Goal: Task Accomplishment & Management: Manage account settings

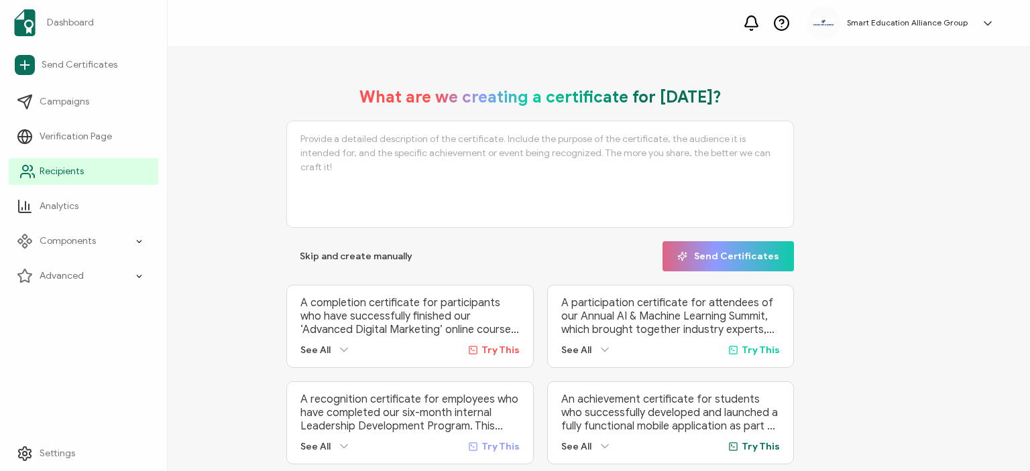
click at [48, 175] on span "Recipients" at bounding box center [62, 171] width 44 height 13
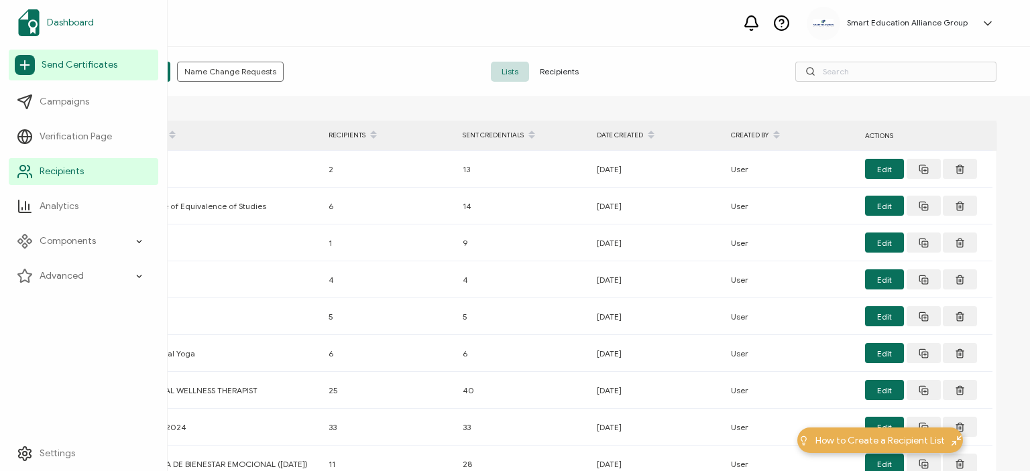
click at [78, 17] on span "Dashboard" at bounding box center [70, 22] width 47 height 13
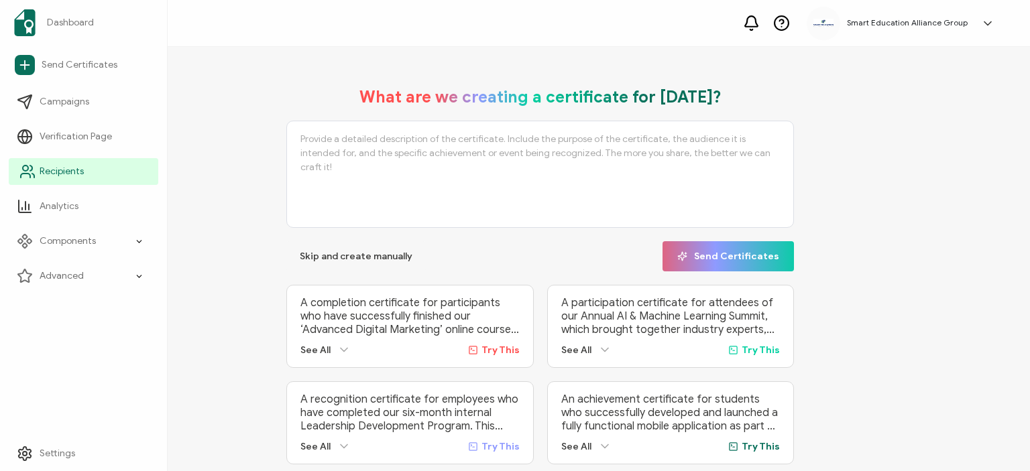
click at [58, 175] on span "Recipients" at bounding box center [62, 171] width 44 height 13
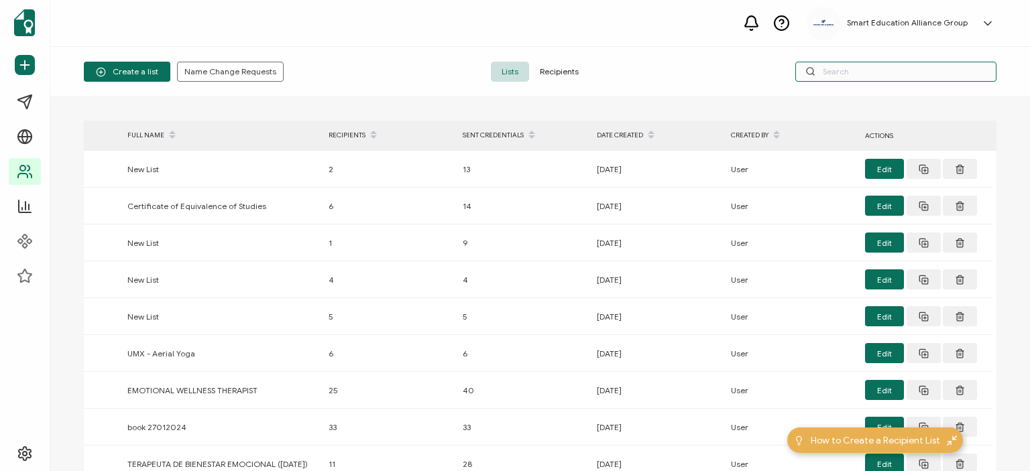
click at [849, 70] on input "text" at bounding box center [895, 72] width 201 height 20
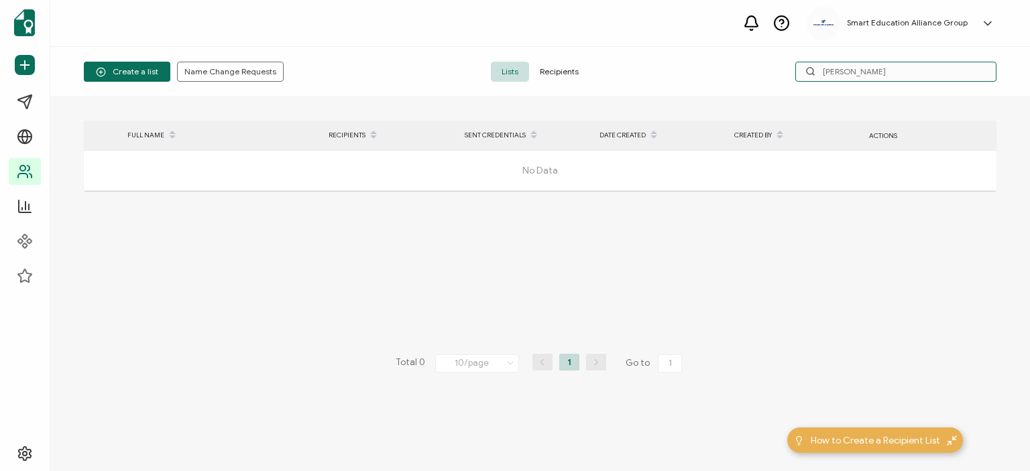
type input "[PERSON_NAME]"
click at [544, 68] on span "Recipients" at bounding box center [559, 72] width 60 height 20
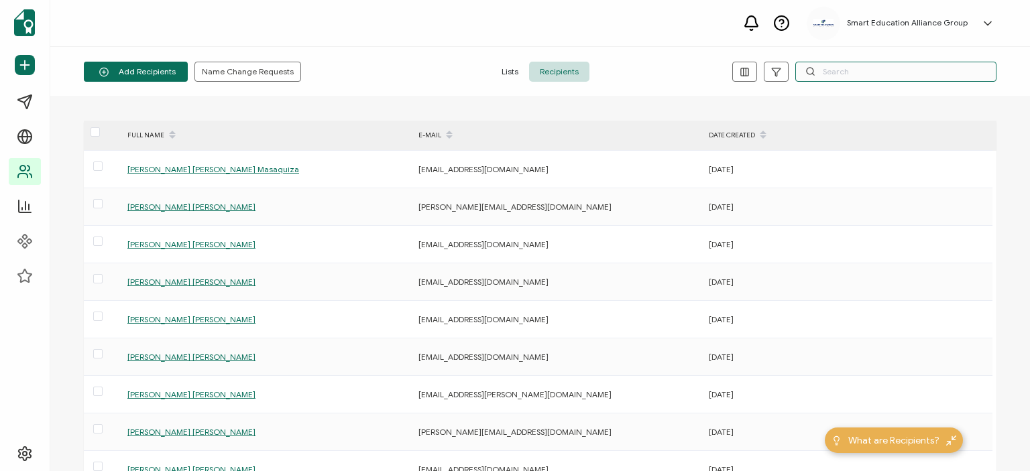
click at [855, 77] on input "text" at bounding box center [895, 72] width 201 height 20
type input "[PERSON_NAME]"
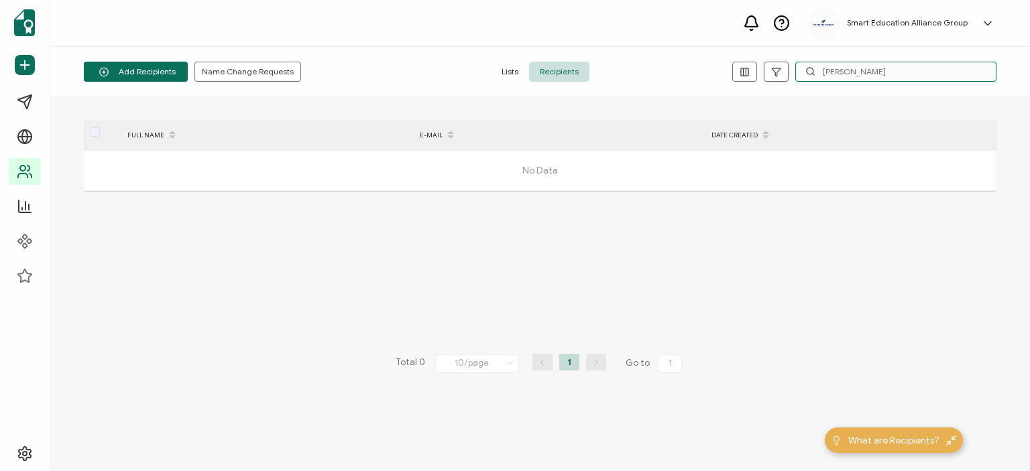
drag, startPoint x: 909, startPoint y: 76, endPoint x: 788, endPoint y: 73, distance: 121.4
click at [788, 73] on div "[PERSON_NAME]" at bounding box center [844, 72] width 304 height 20
